Goal: Find specific page/section: Find specific page/section

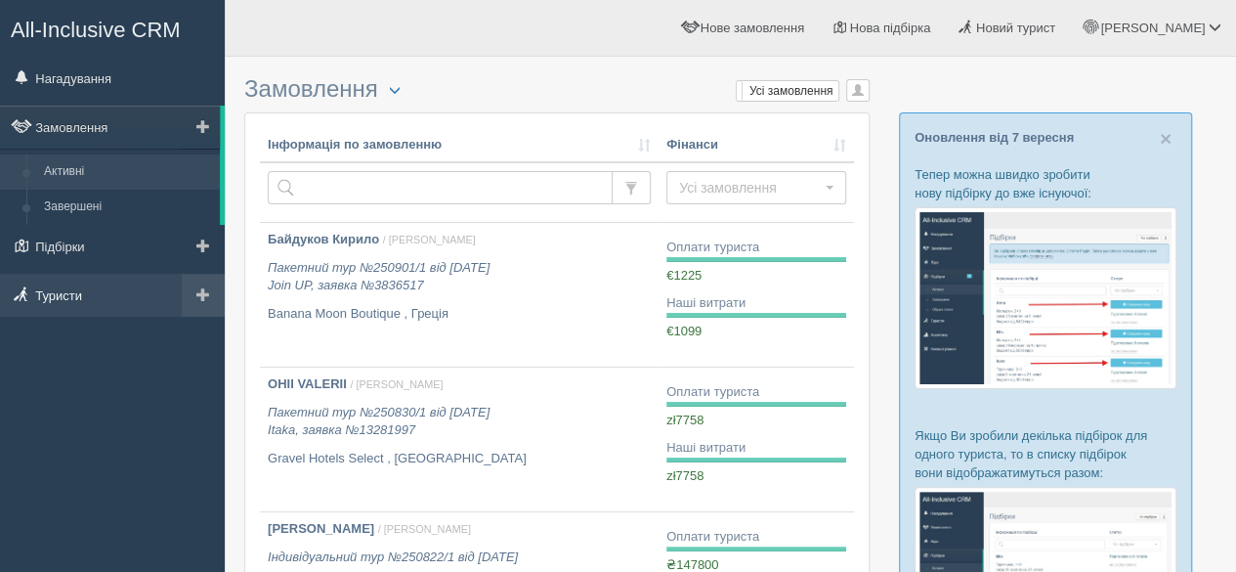
click at [90, 295] on link "Туристи" at bounding box center [112, 295] width 225 height 43
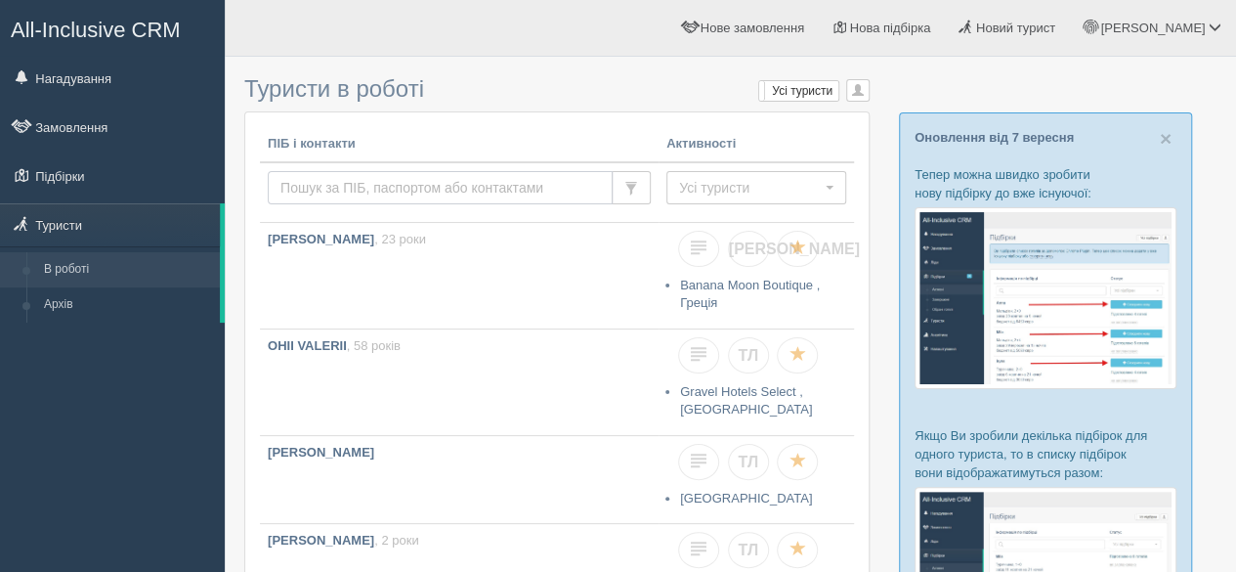
click at [345, 188] on input "text" at bounding box center [440, 187] width 345 height 33
type input "[PERSON_NAME]"
